Goal: Transaction & Acquisition: Purchase product/service

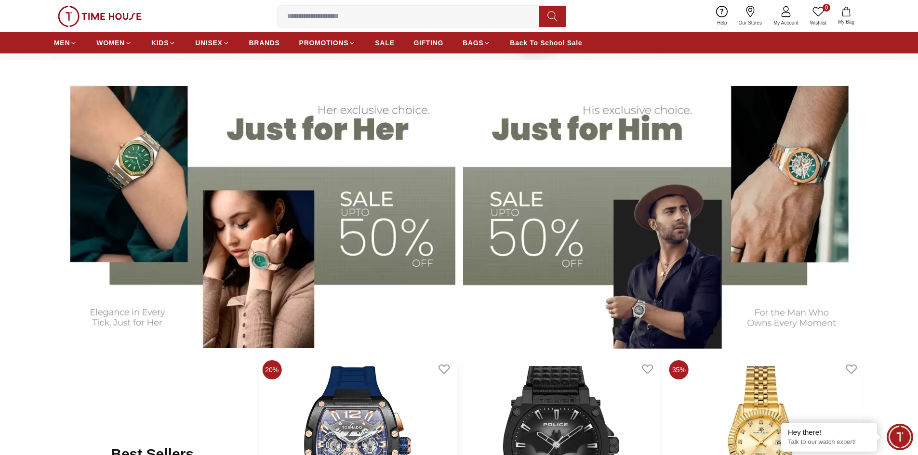
scroll to position [337, 0]
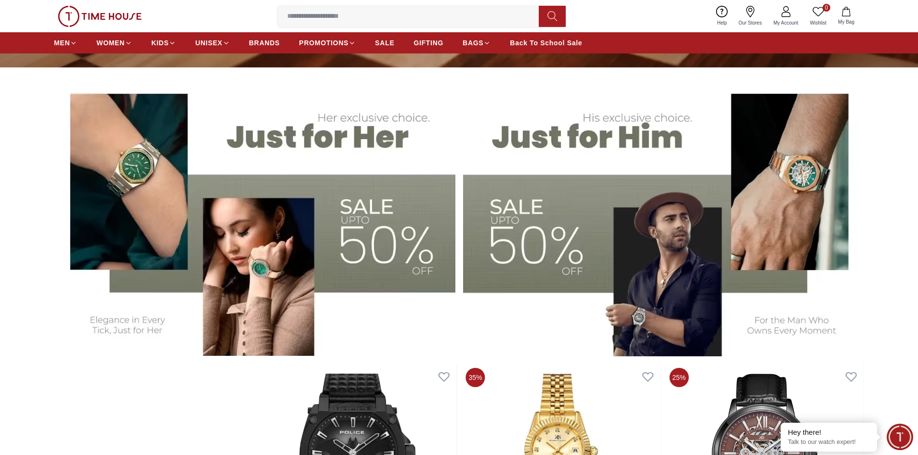
click at [540, 255] on img at bounding box center [663, 216] width 401 height 279
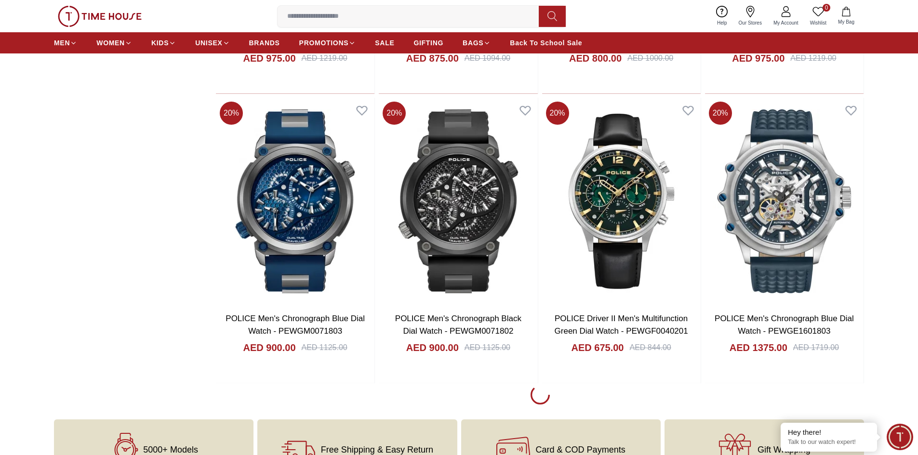
scroll to position [1205, 0]
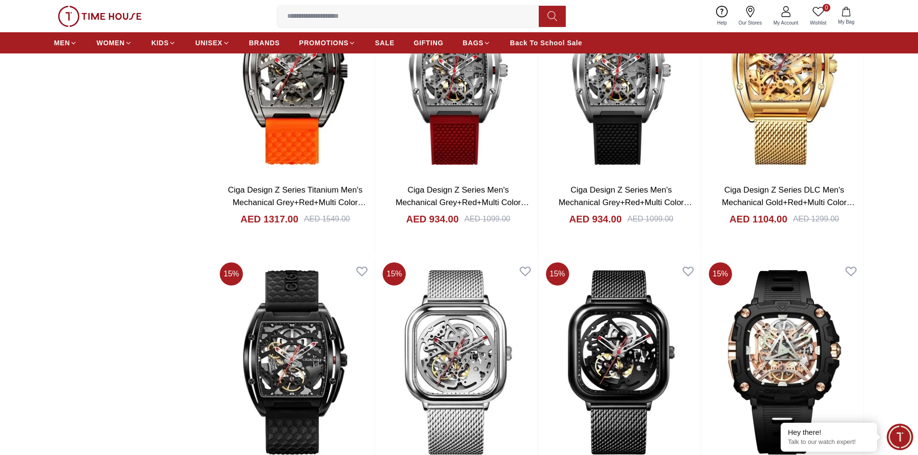
scroll to position [4096, 0]
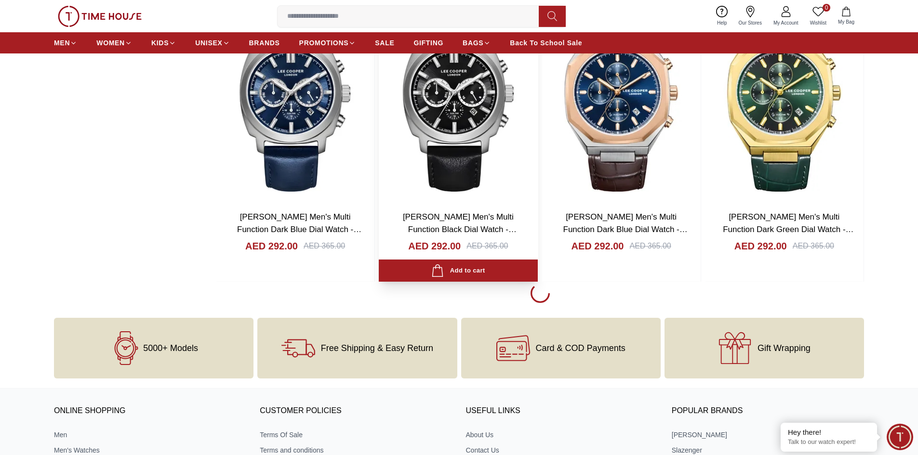
scroll to position [7228, 0]
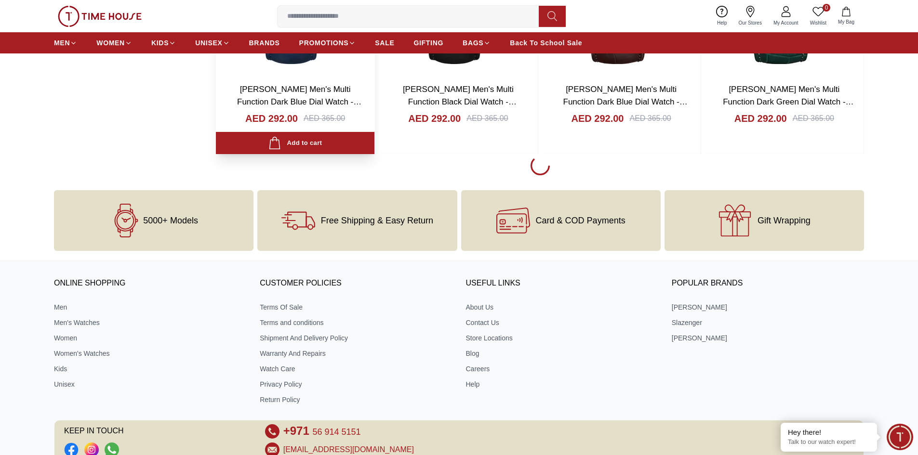
scroll to position [7035, 0]
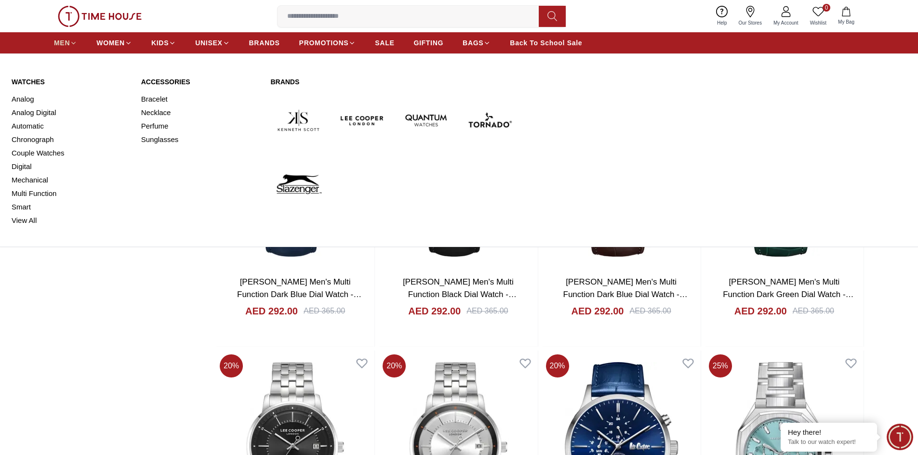
click at [72, 40] on icon at bounding box center [73, 43] width 7 height 7
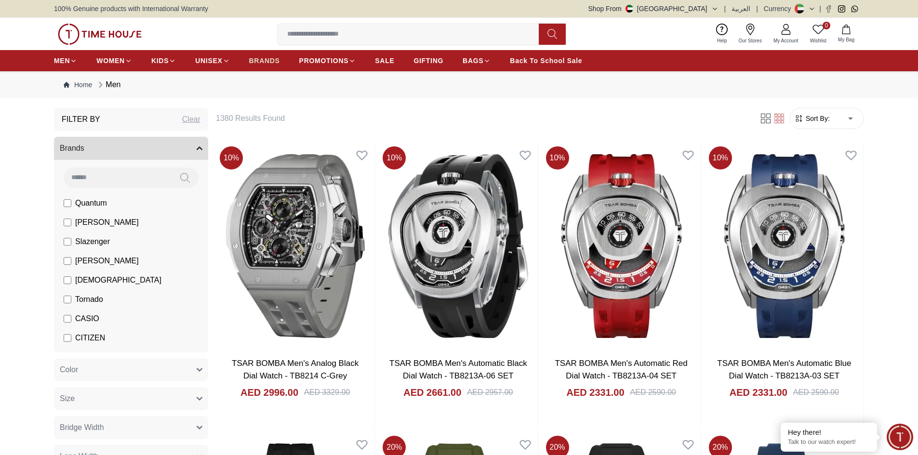
click at [274, 64] on span "BRANDS" at bounding box center [264, 61] width 31 height 10
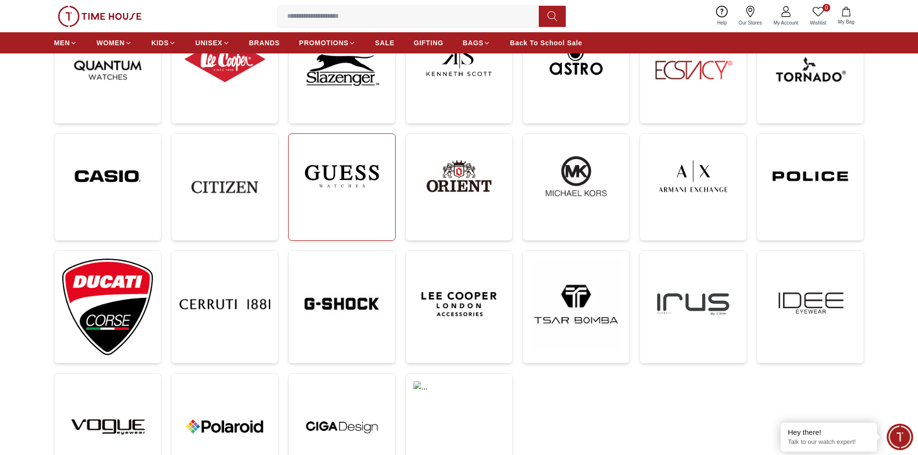
scroll to position [145, 0]
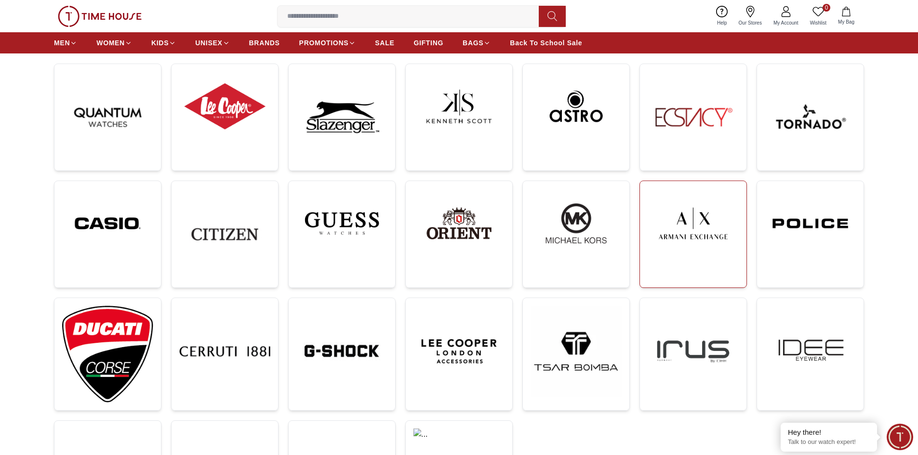
click at [689, 248] on img at bounding box center [693, 223] width 91 height 69
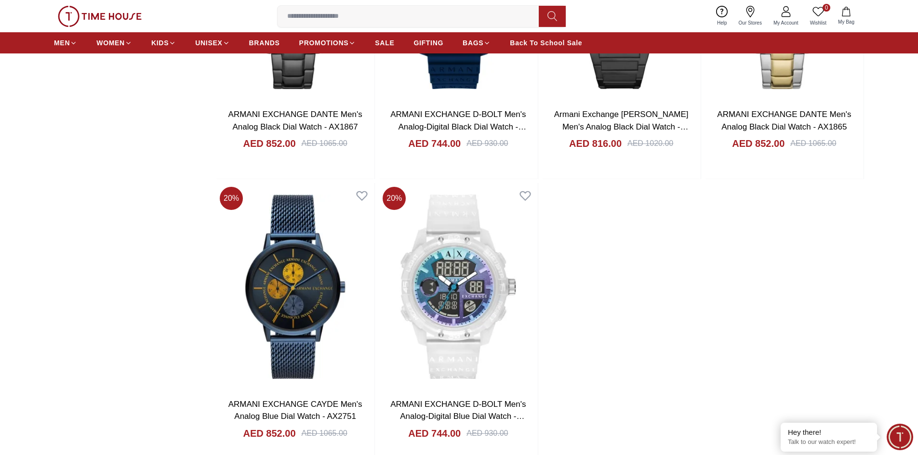
scroll to position [916, 0]
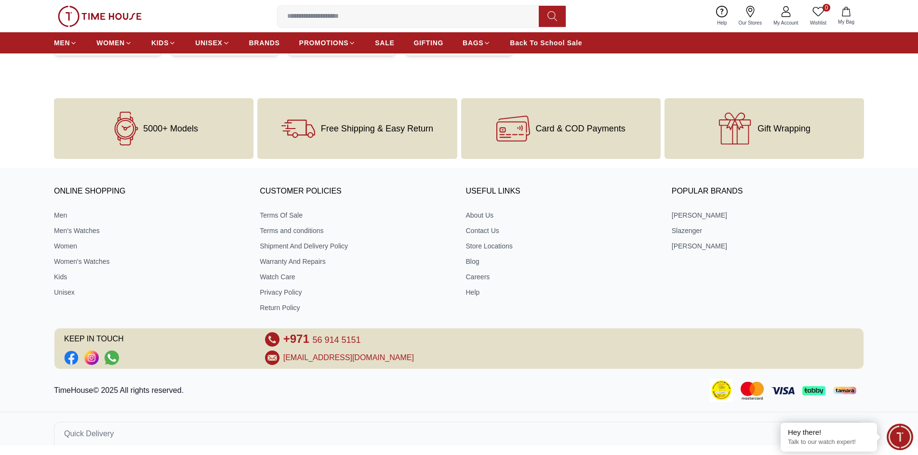
scroll to position [145, 0]
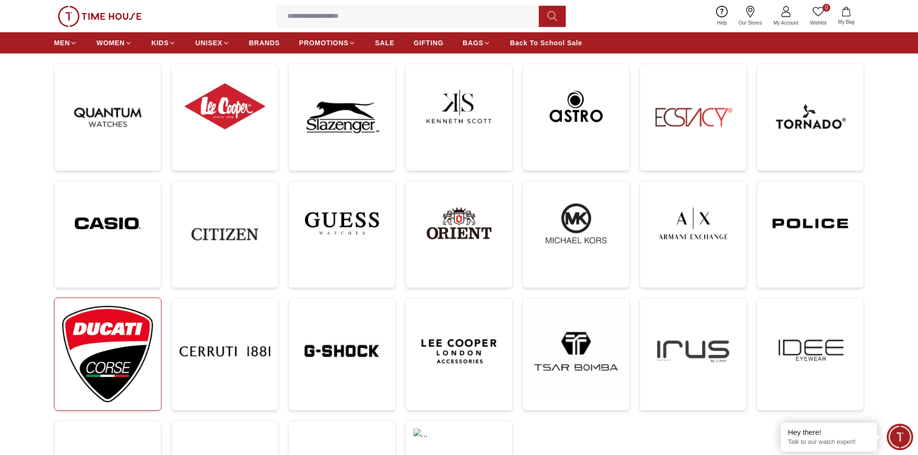
click at [130, 376] on img at bounding box center [107, 354] width 91 height 97
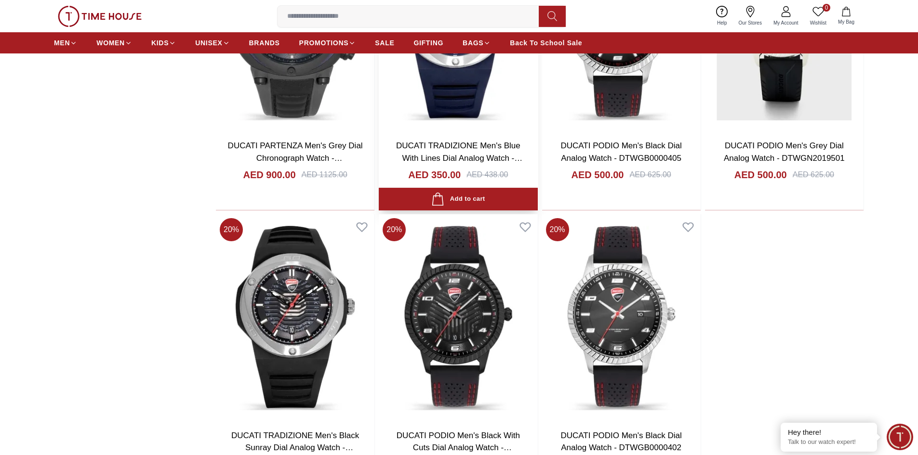
scroll to position [1205, 0]
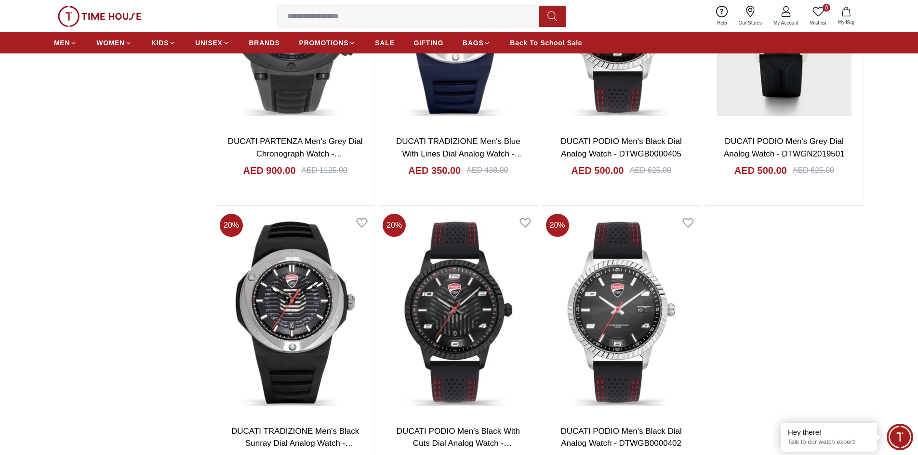
scroll to position [145, 0]
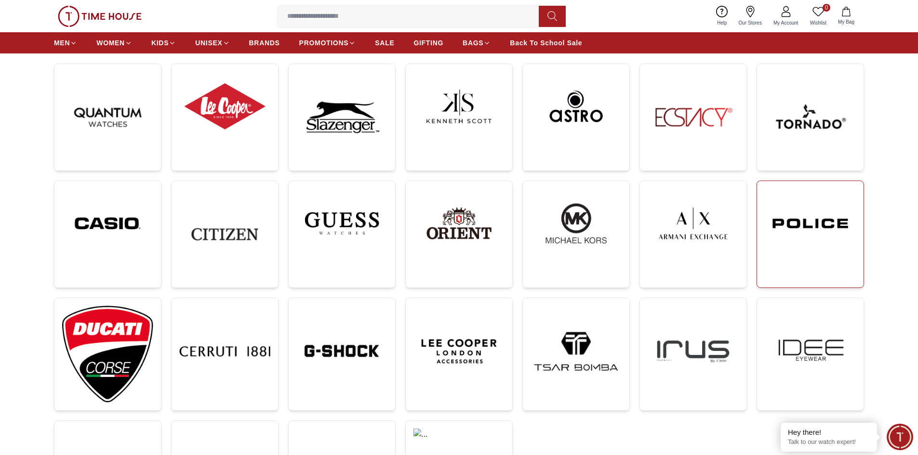
click at [785, 227] on img at bounding box center [810, 223] width 91 height 69
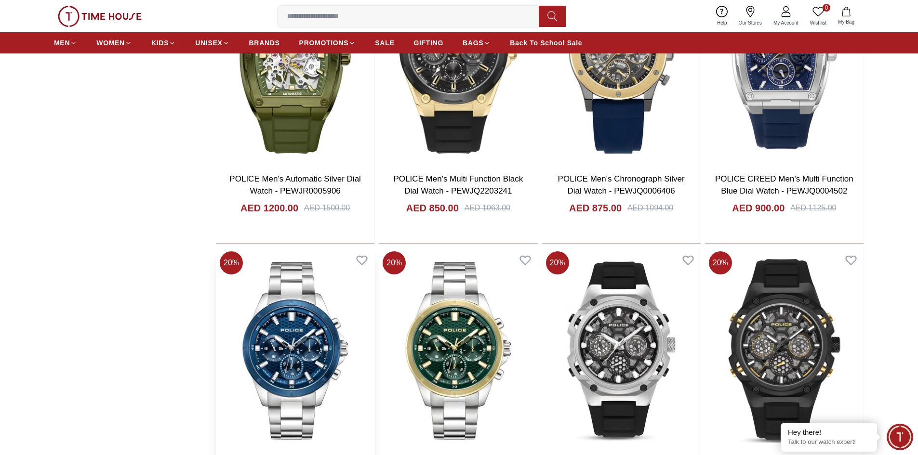
scroll to position [1494, 0]
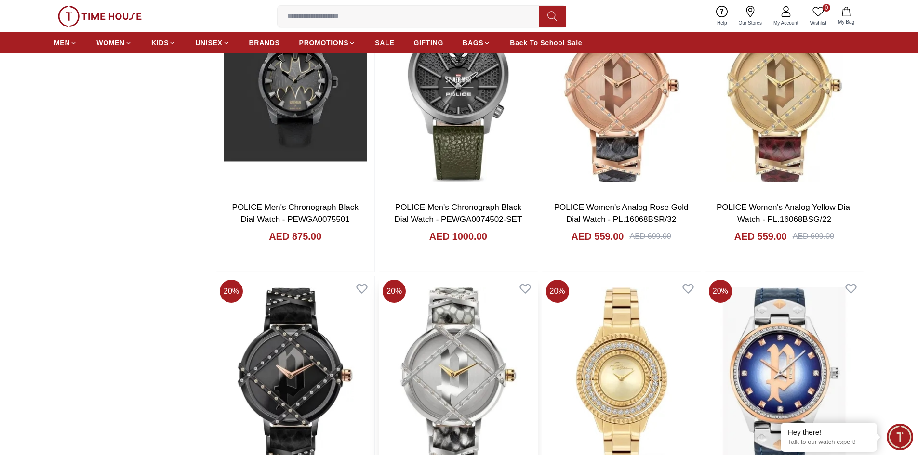
scroll to position [2939, 0]
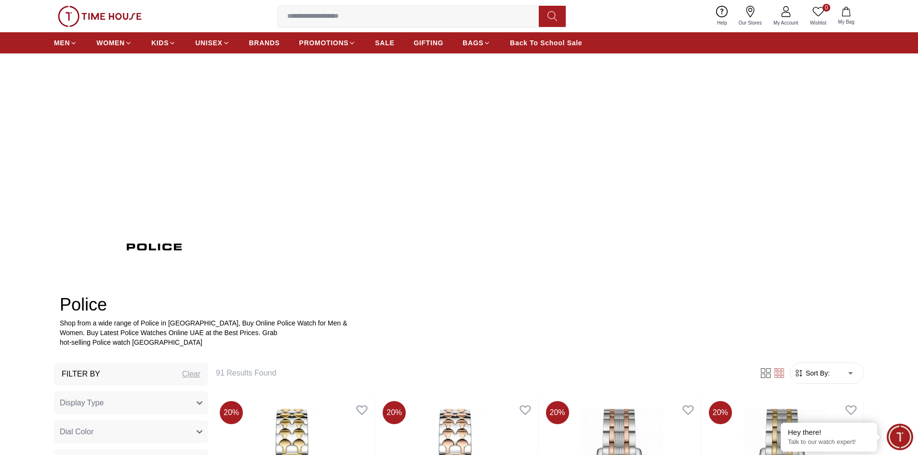
scroll to position [96, 0]
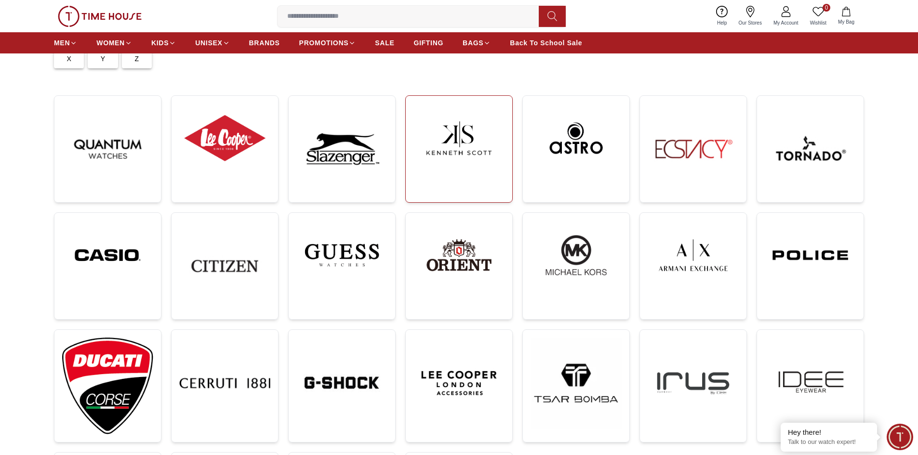
scroll to position [96, 0]
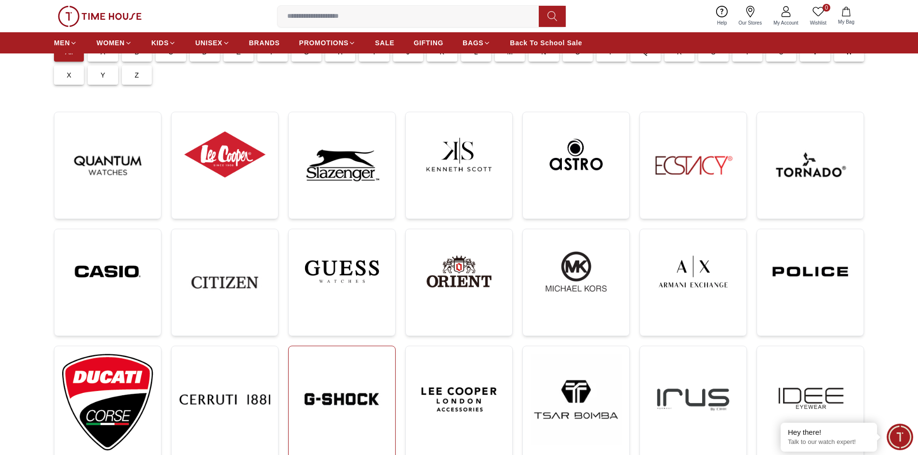
click at [347, 398] on img at bounding box center [341, 399] width 91 height 91
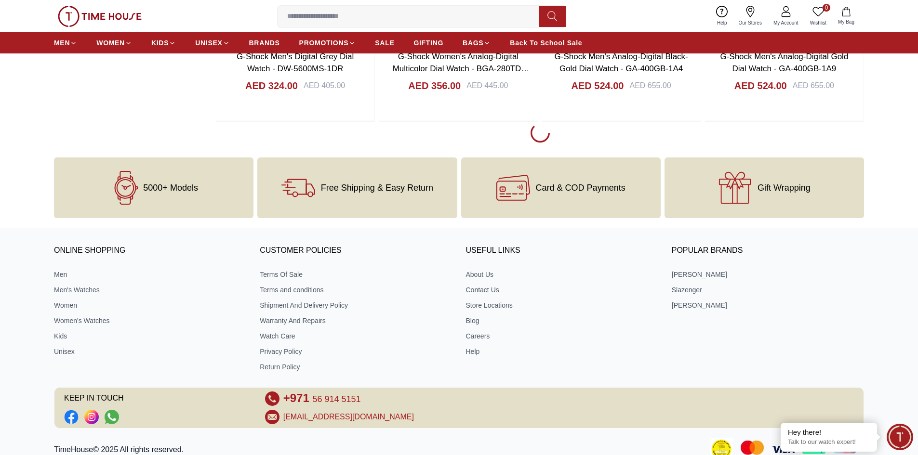
scroll to position [1781, 0]
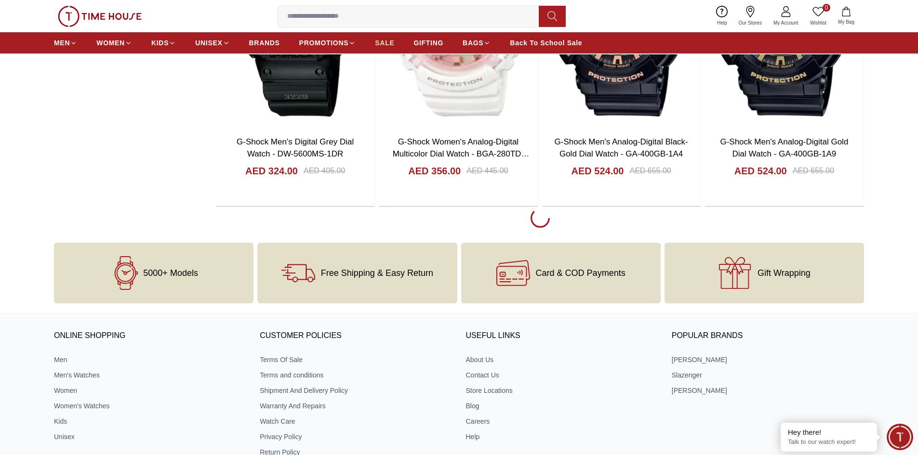
click at [385, 47] on span "SALE" at bounding box center [384, 43] width 19 height 10
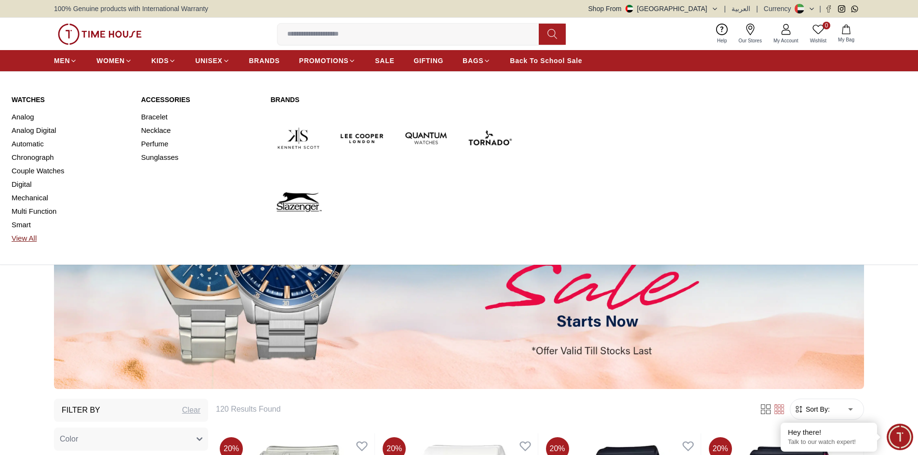
click at [22, 233] on link "View All" at bounding box center [71, 238] width 118 height 13
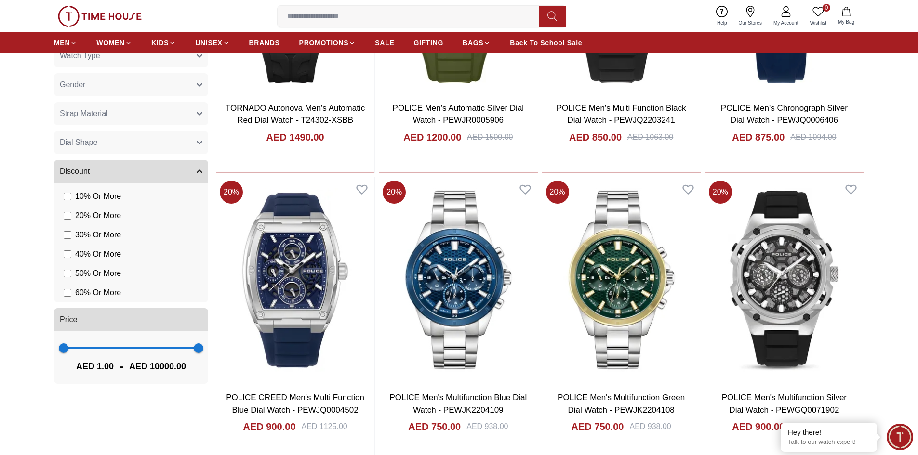
scroll to position [578, 0]
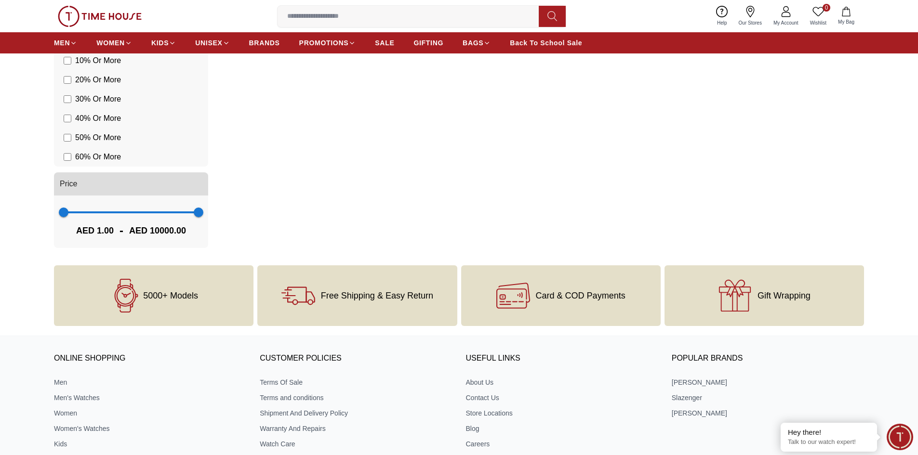
scroll to position [477, 0]
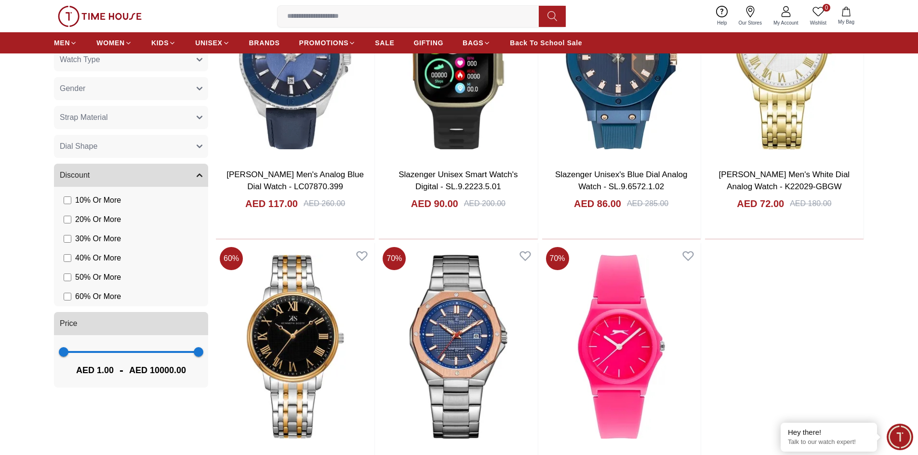
scroll to position [516, 0]
